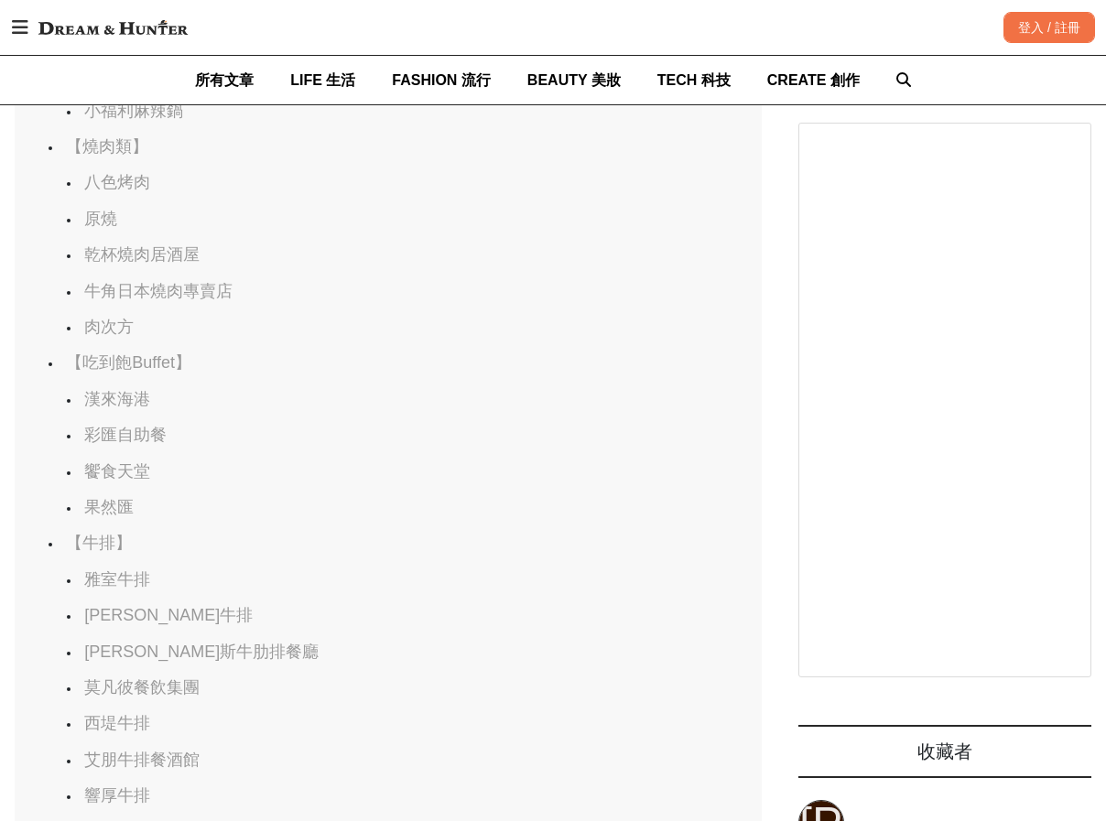
scroll to position [0, 2241]
click at [131, 481] on link "饗食天堂" at bounding box center [117, 471] width 66 height 18
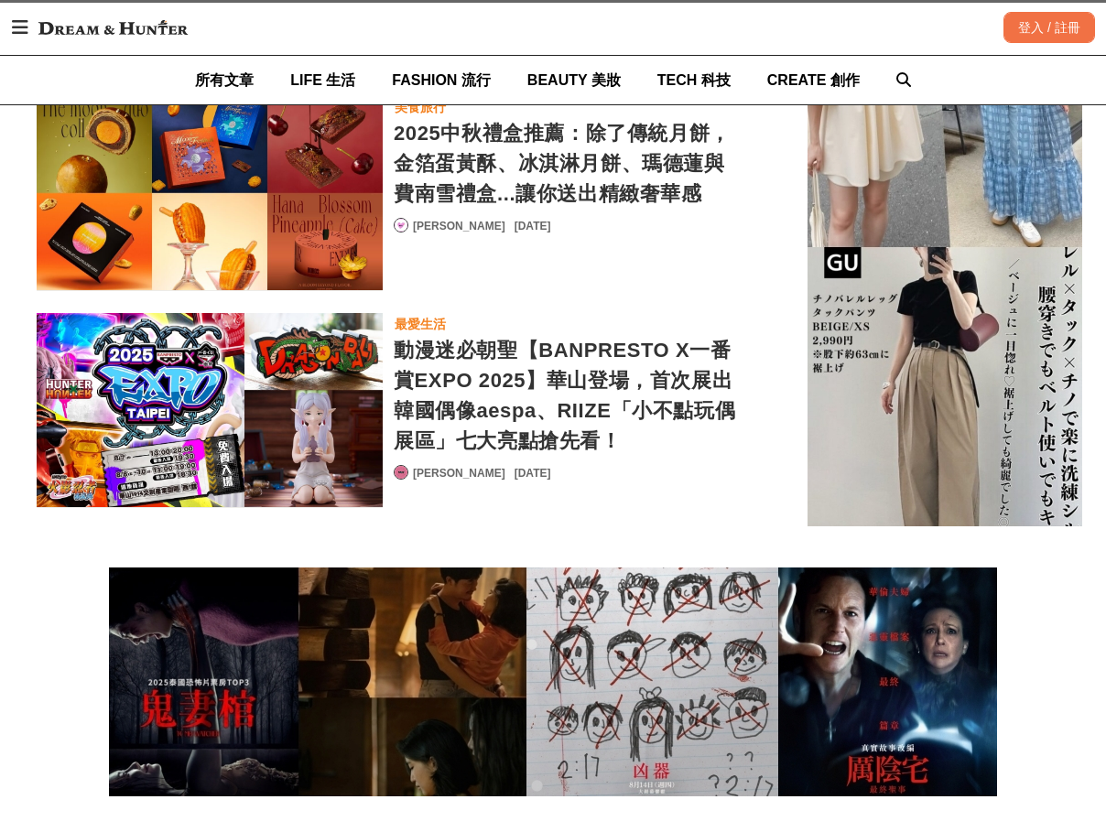
scroll to position [0, 1385]
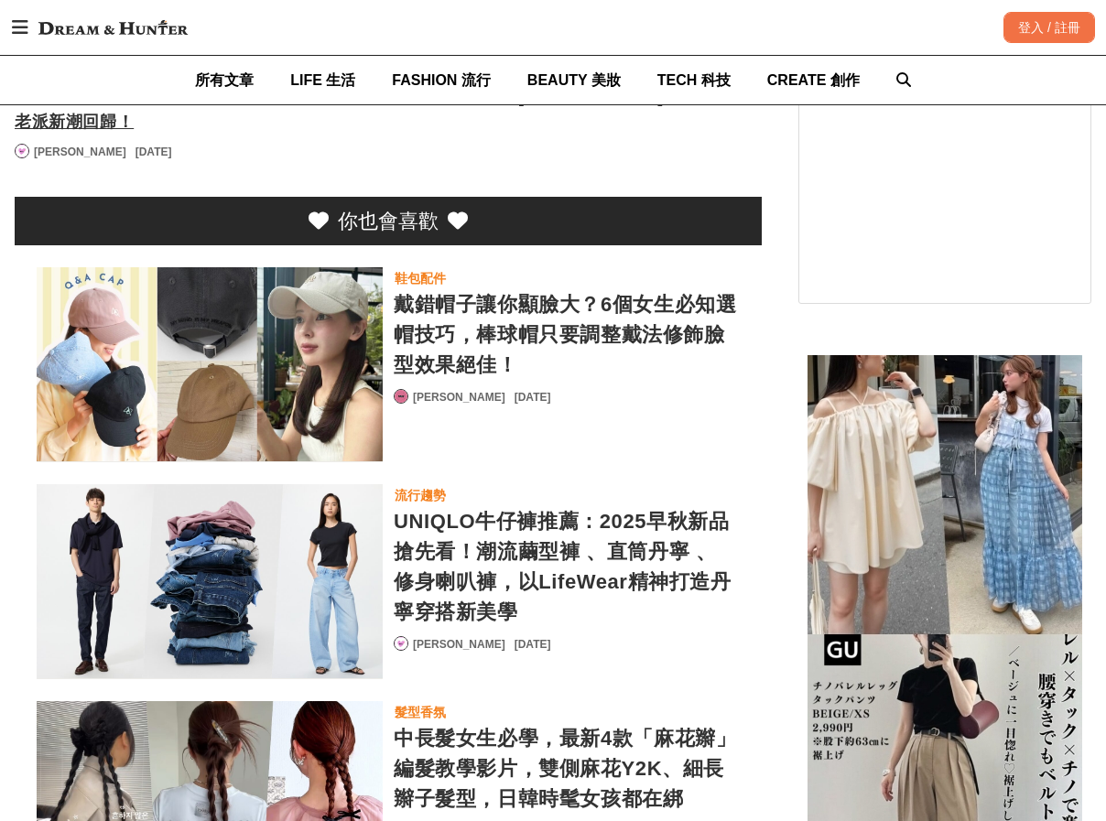
click at [313, 395] on div "戴錯帽子讓你顯臉大？6個女生必知選帽技巧，棒球帽只要調整戴法修飾臉型效果絕佳！" at bounding box center [210, 364] width 346 height 194
